Goal: Information Seeking & Learning: Learn about a topic

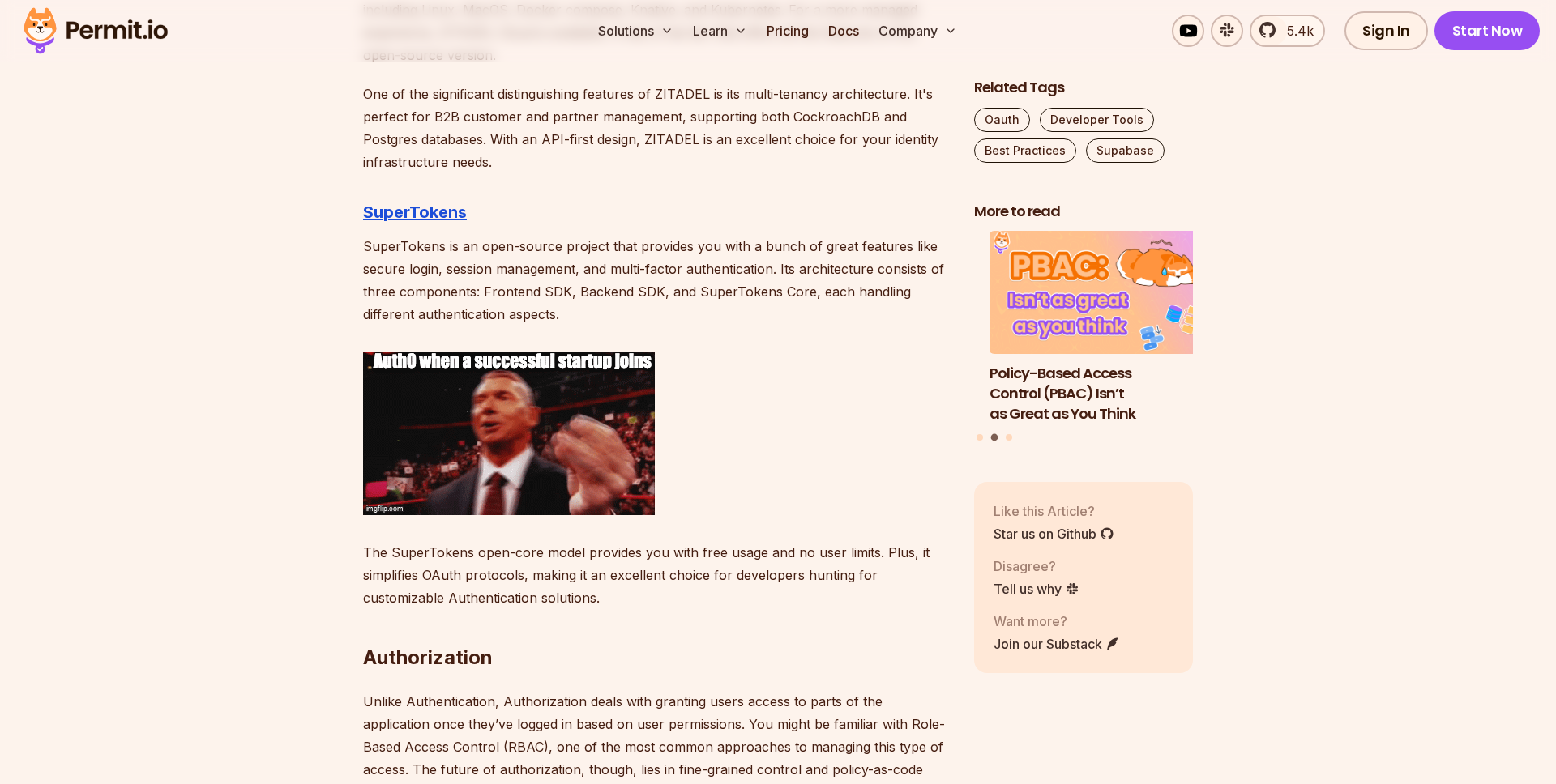
scroll to position [2939, 0]
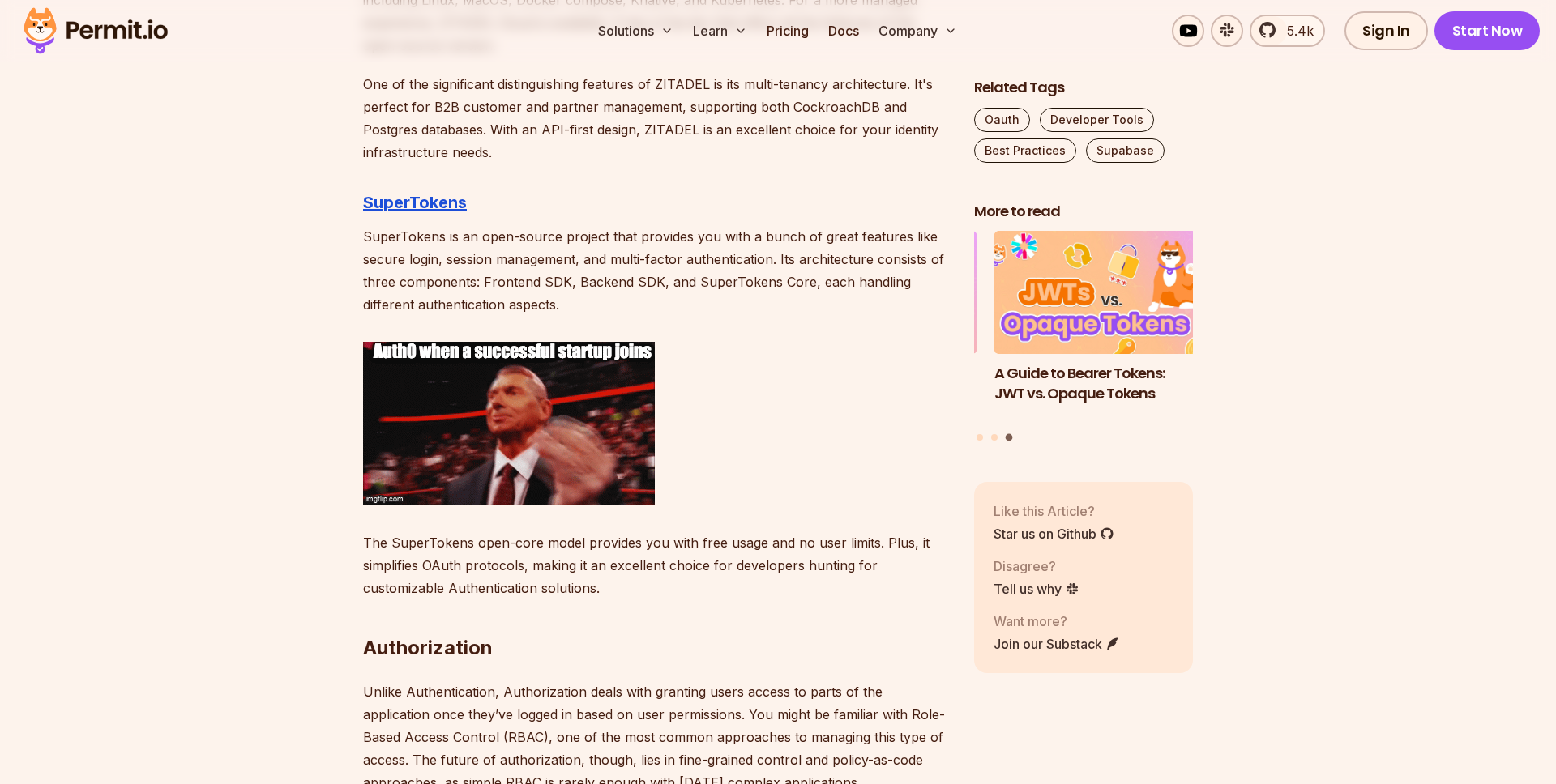
click at [574, 57] on p "If you're just starting out, ZITADEL offers a range of deployment options to su…" at bounding box center [655, 11] width 585 height 91
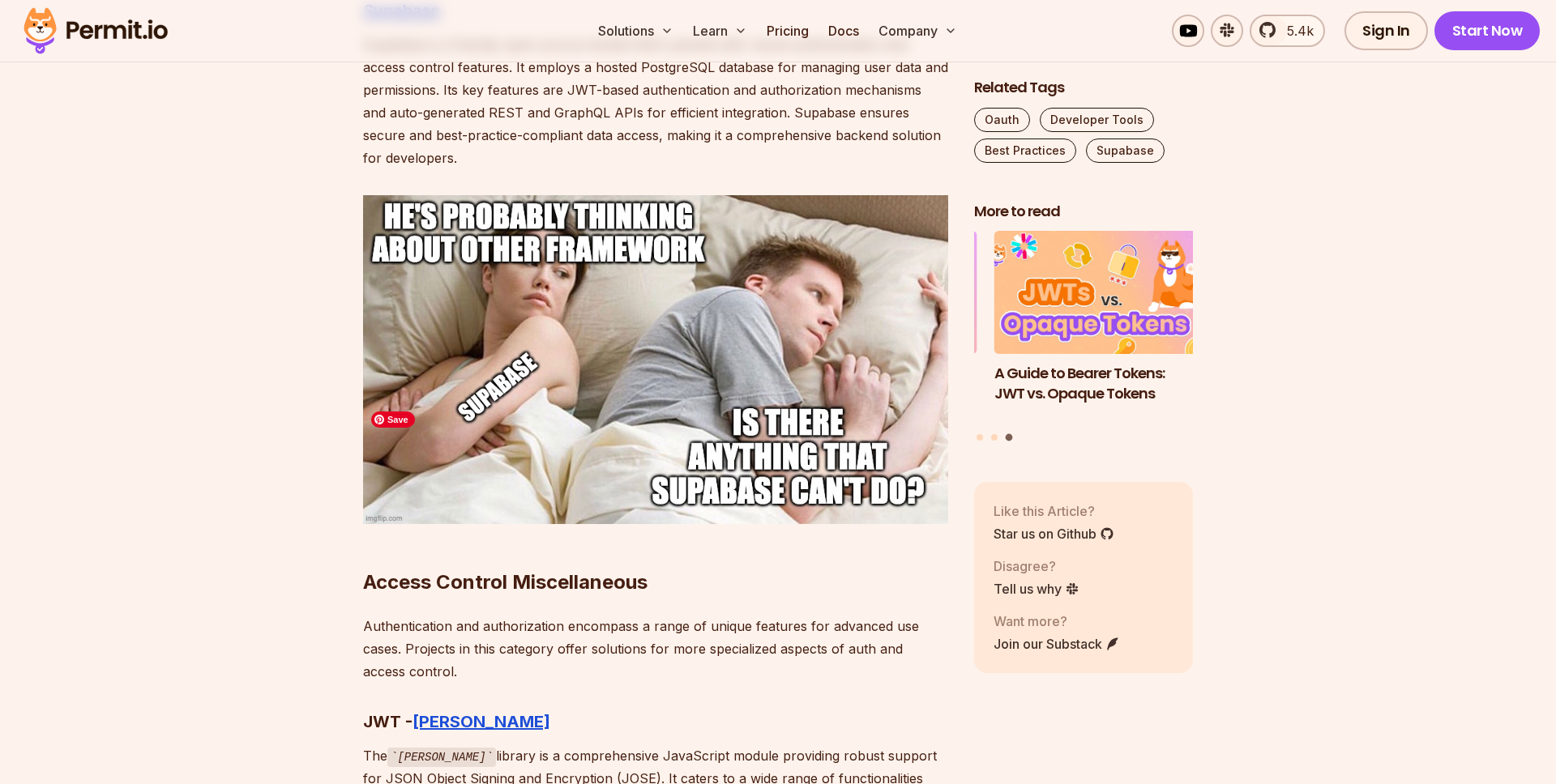
scroll to position [6823, 0]
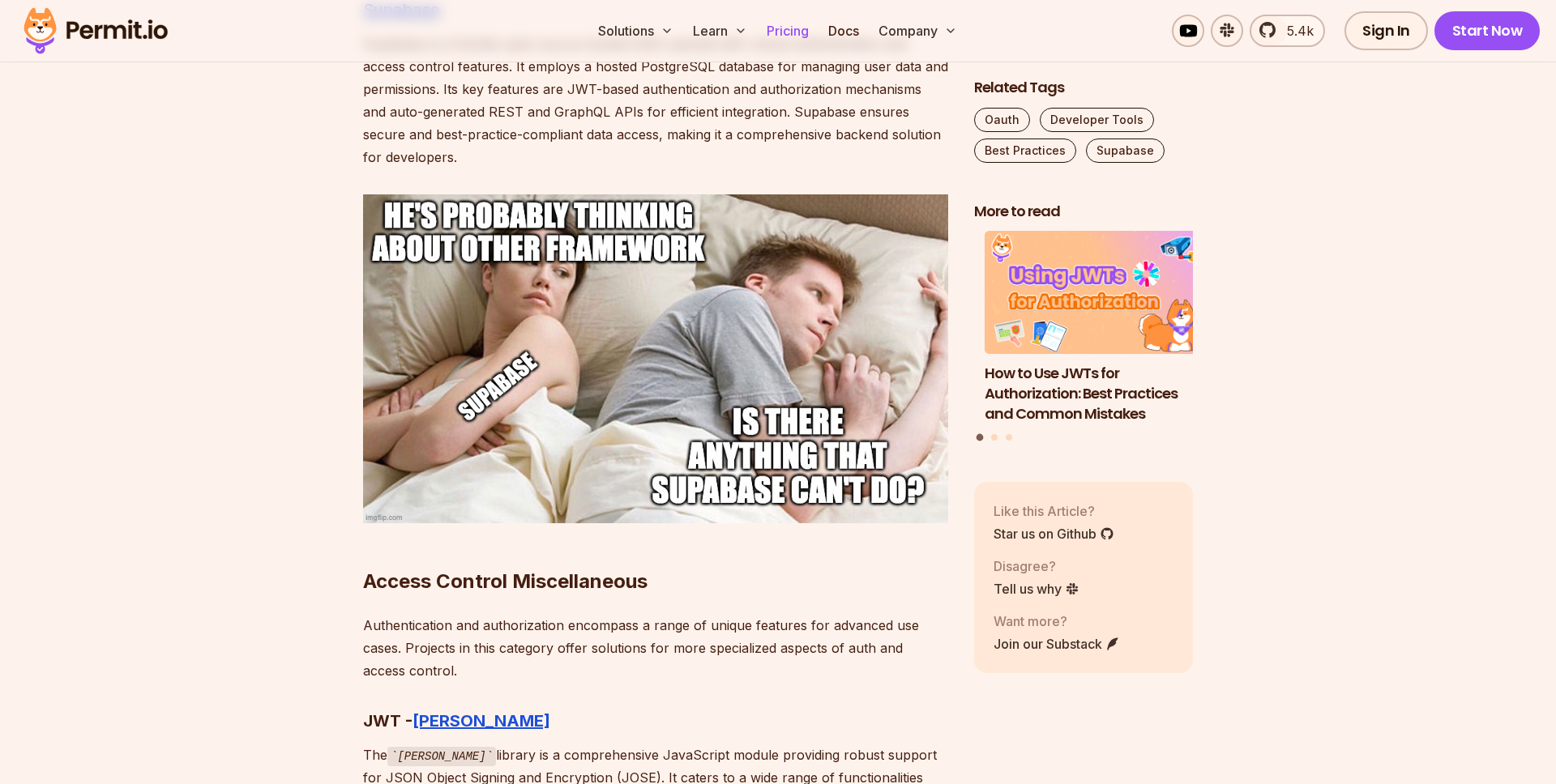
click at [773, 23] on link "Pricing" at bounding box center [787, 31] width 55 height 32
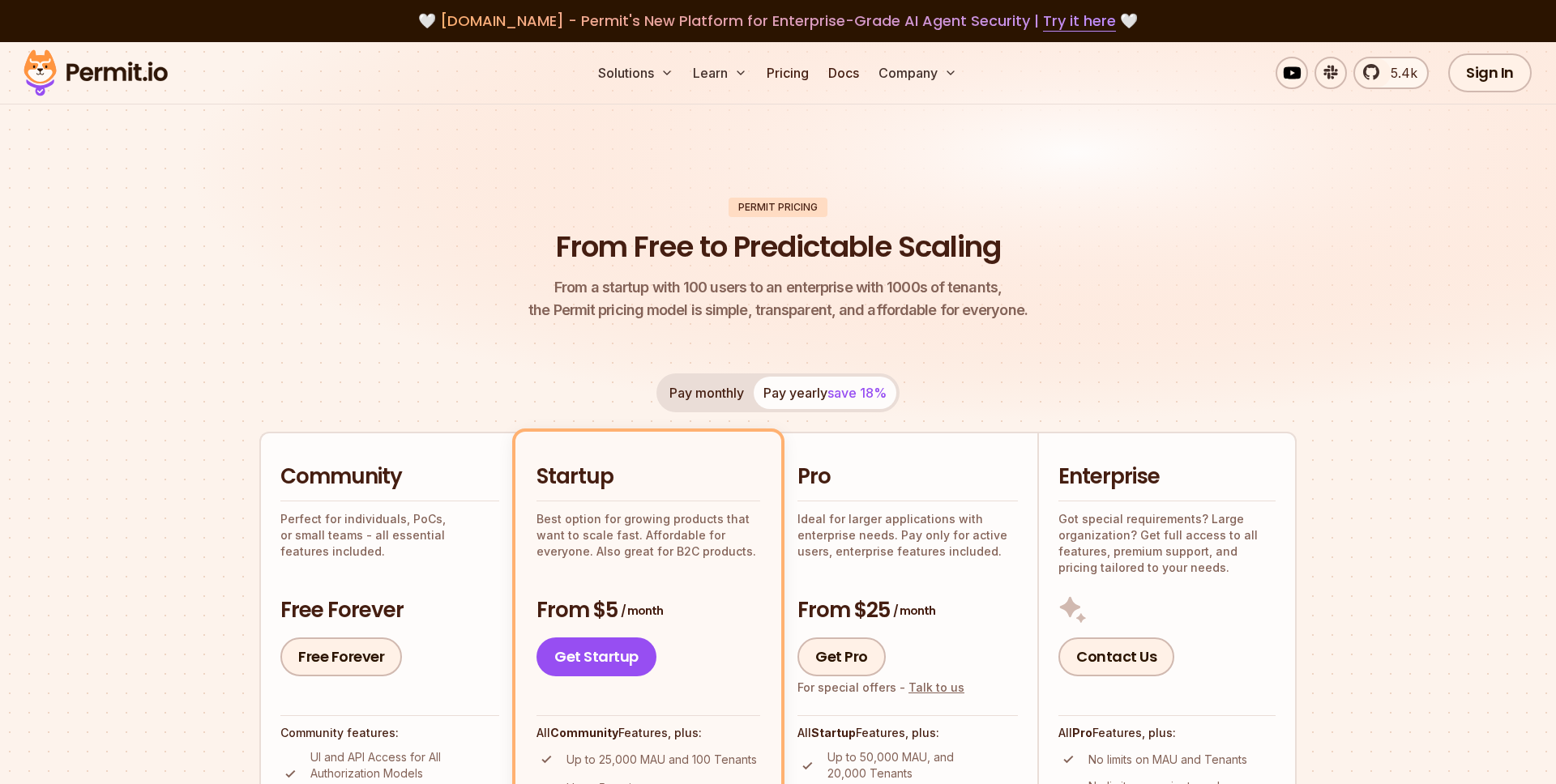
click at [113, 93] on img at bounding box center [95, 72] width 159 height 55
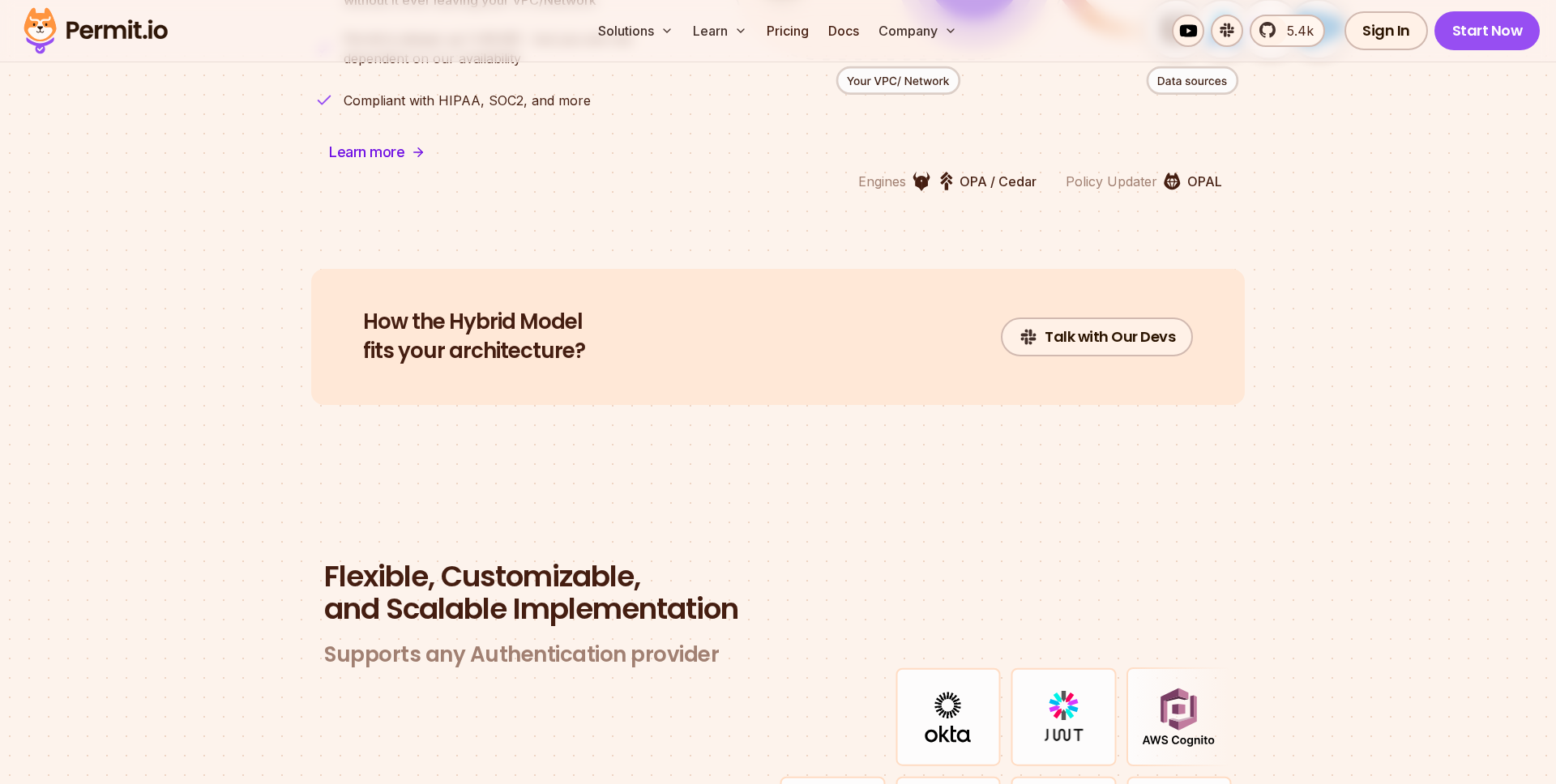
scroll to position [4276, 0]
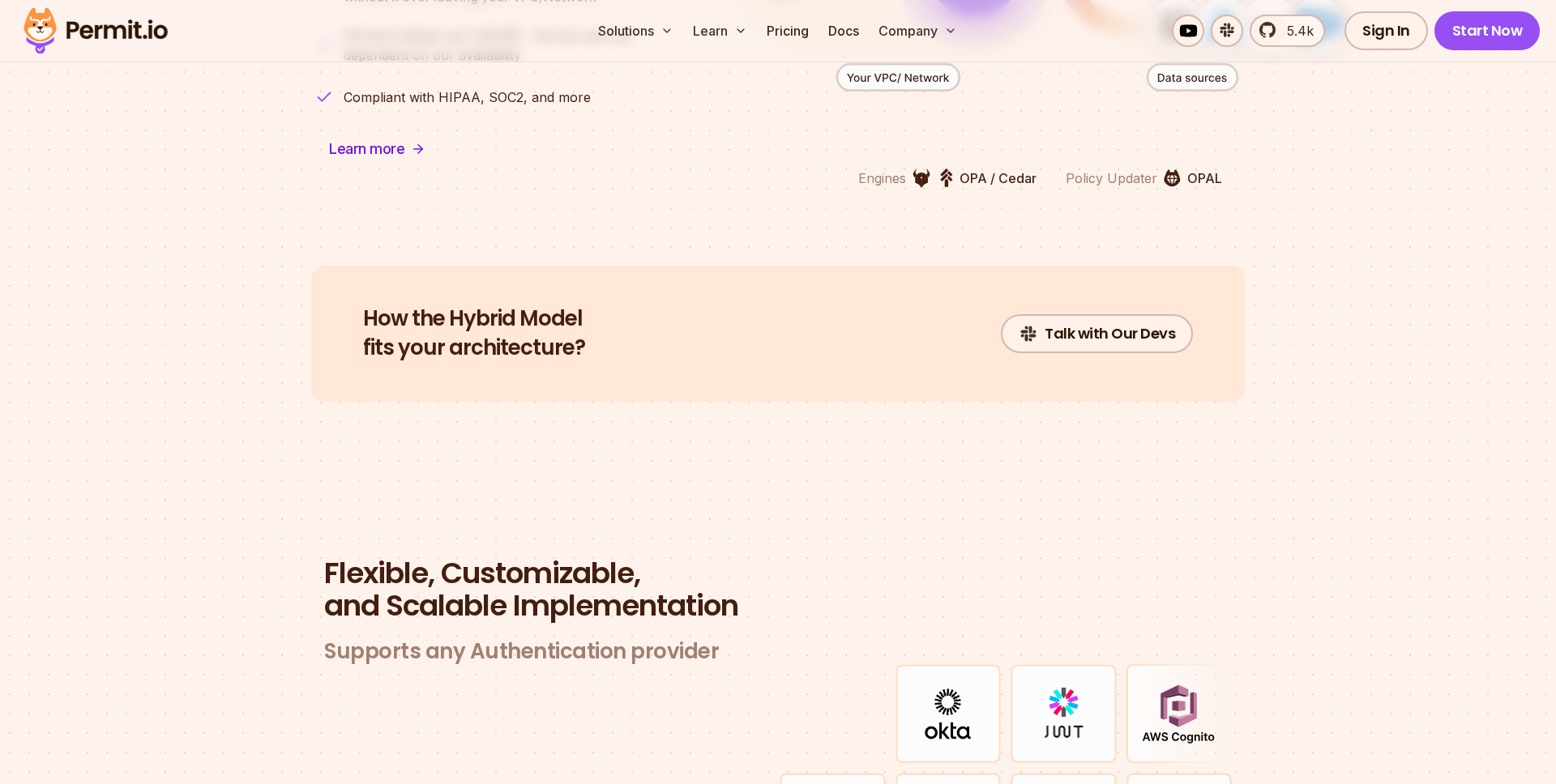
drag, startPoint x: 859, startPoint y: 231, endPoint x: 952, endPoint y: 209, distance: 95.6
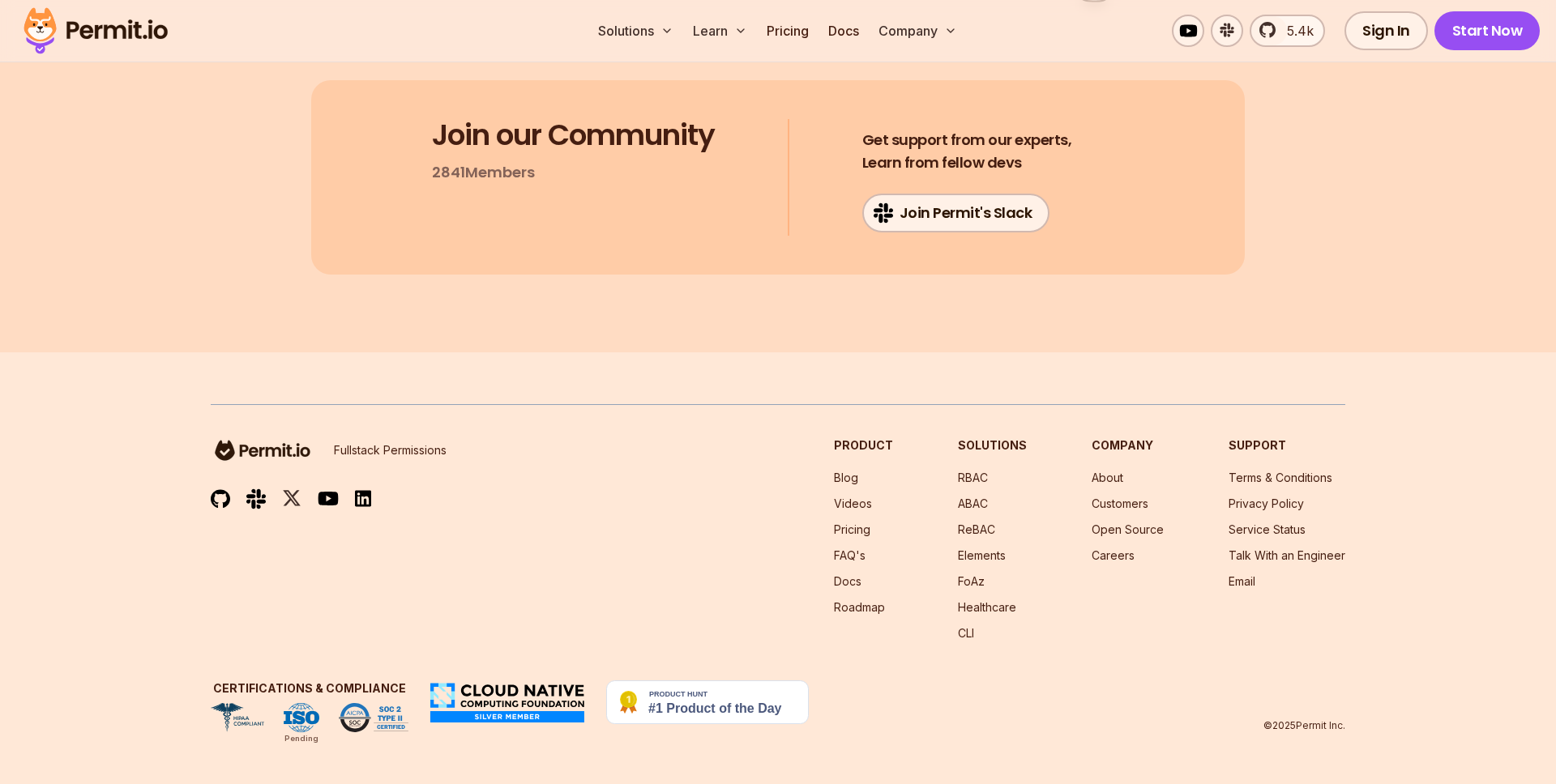
scroll to position [10426, 0]
